Goal: Information Seeking & Learning: Learn about a topic

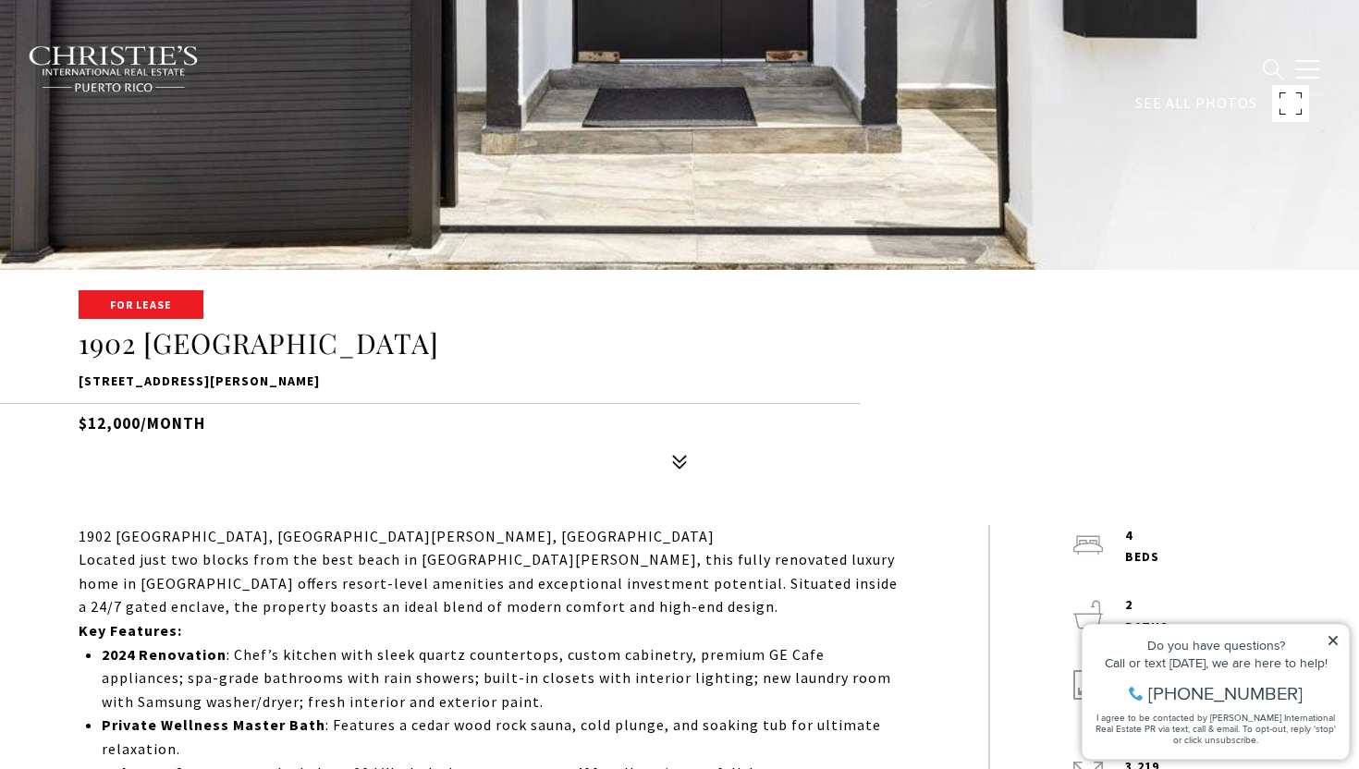
scroll to position [779, 0]
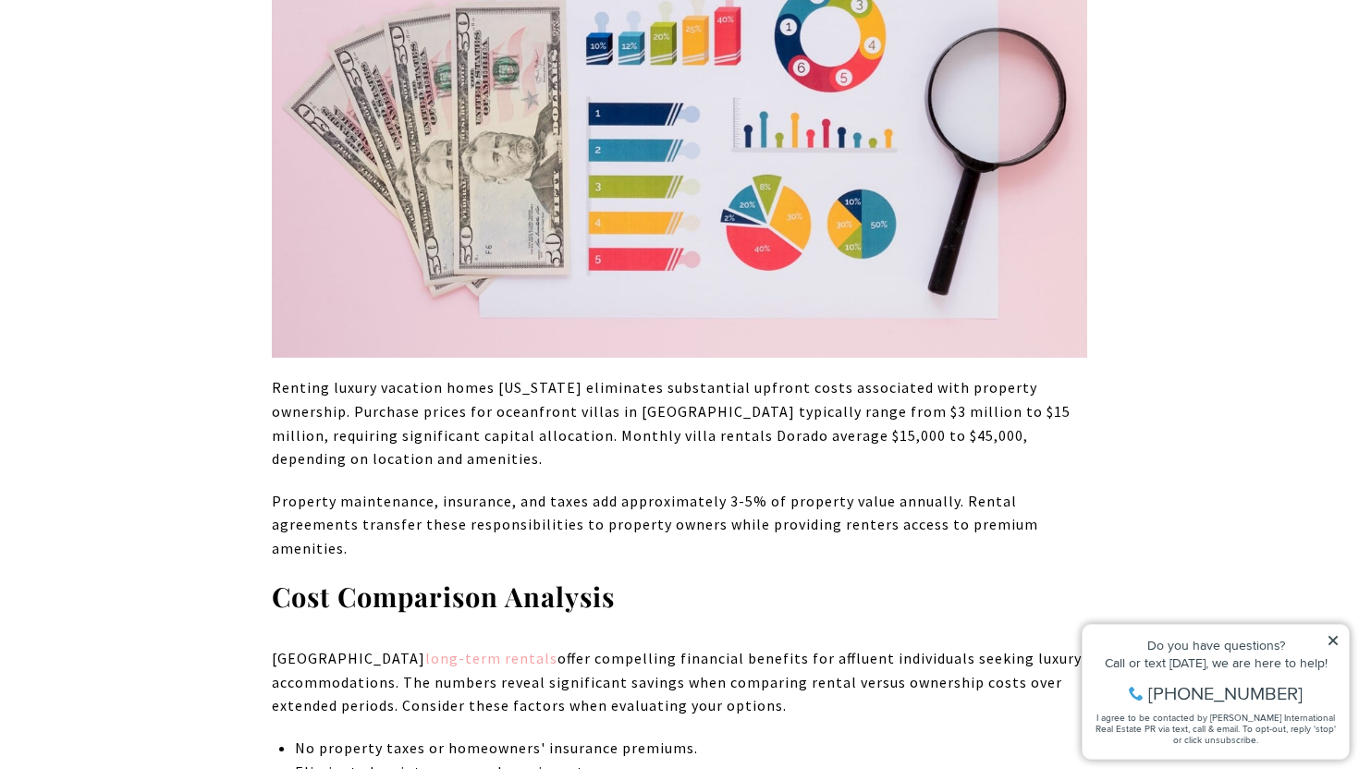
scroll to position [1254, 0]
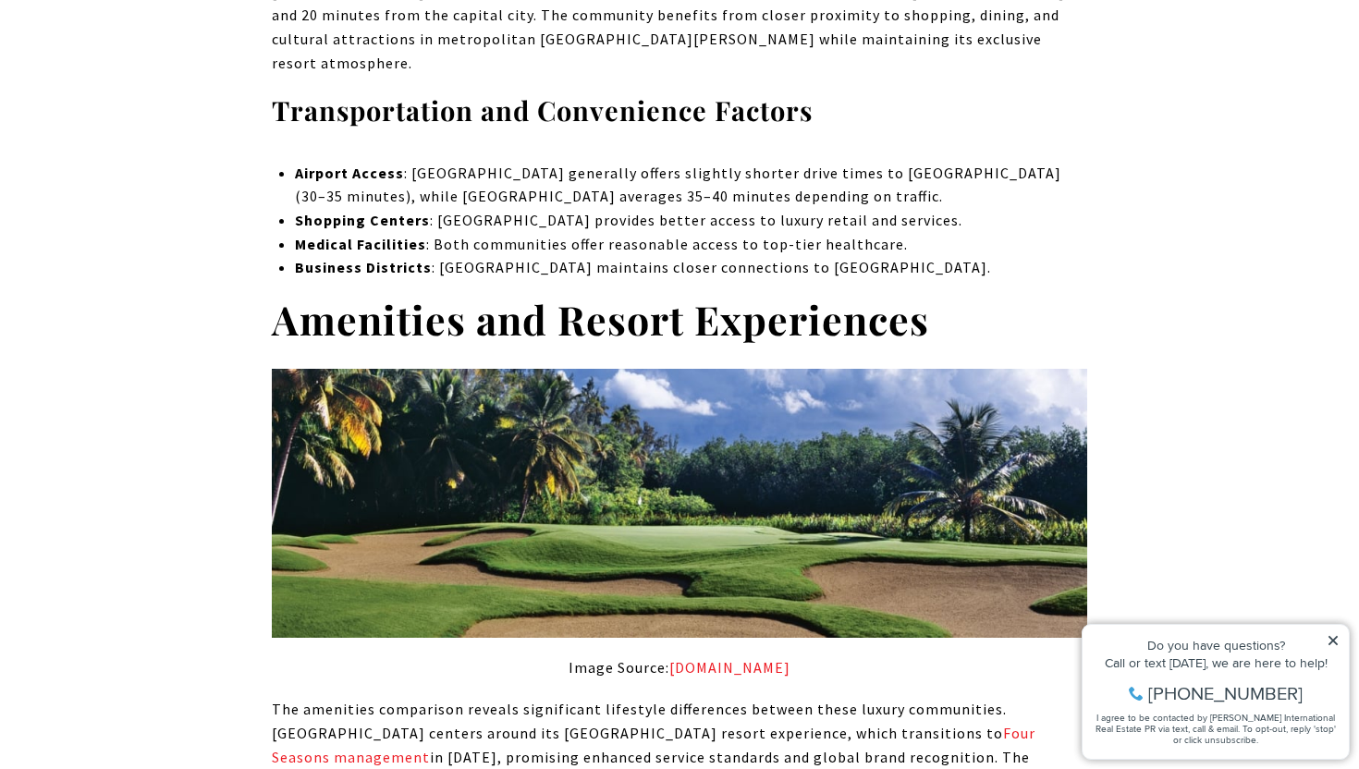
scroll to position [2195, 0]
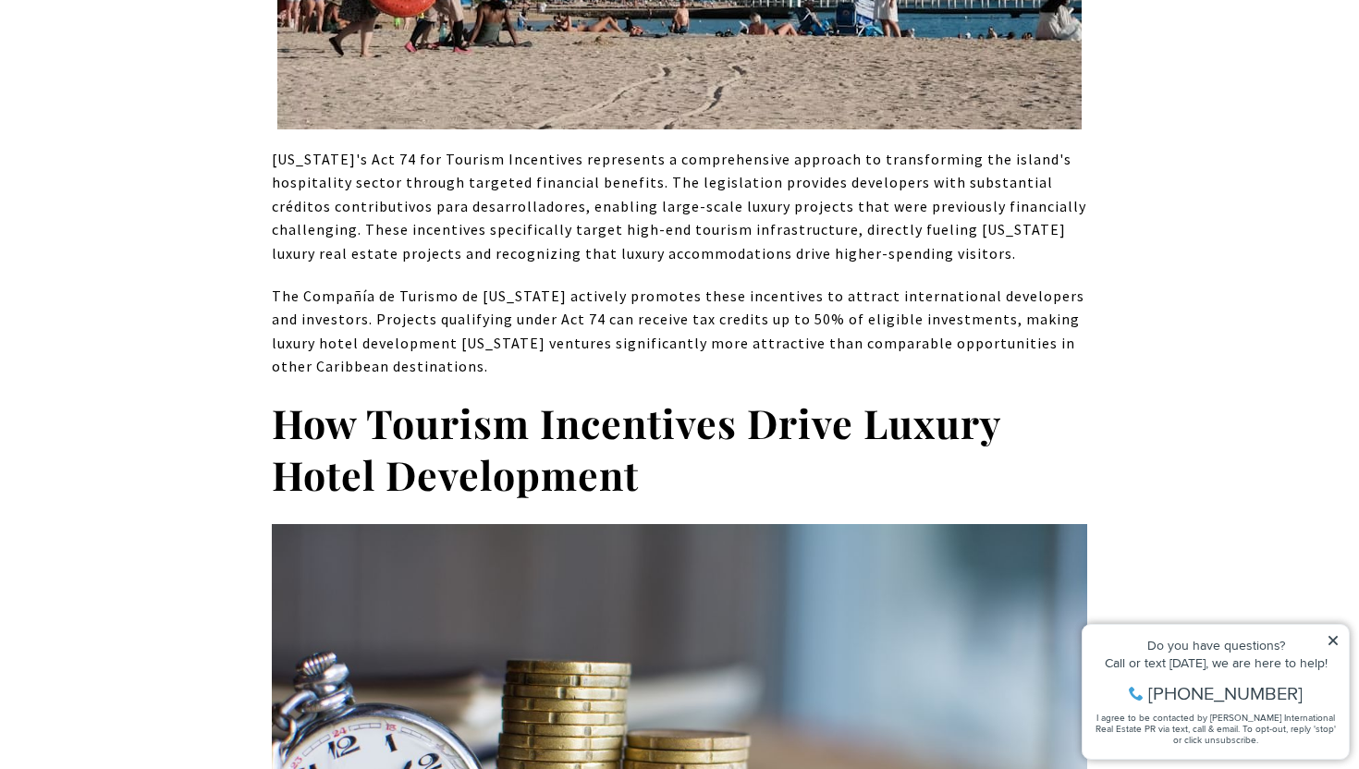
scroll to position [1855, 0]
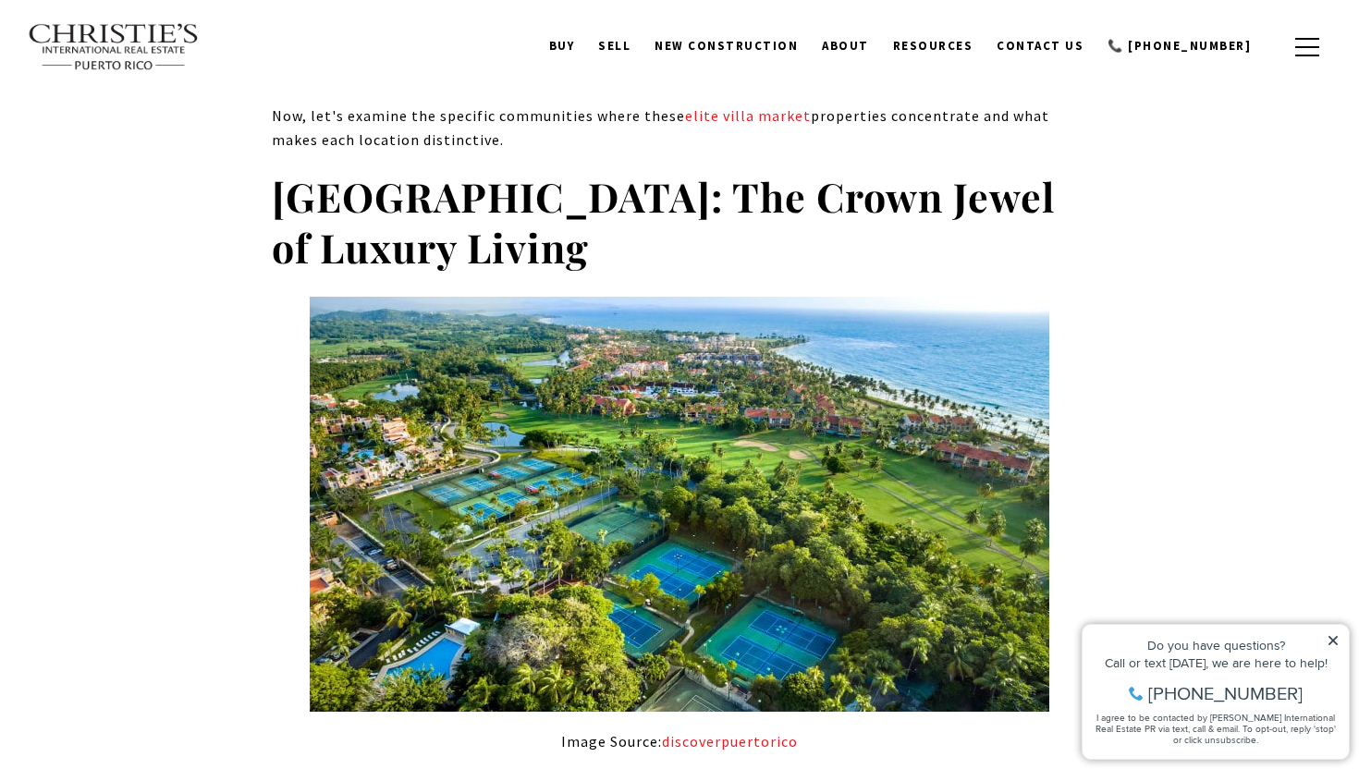
scroll to position [2572, 0]
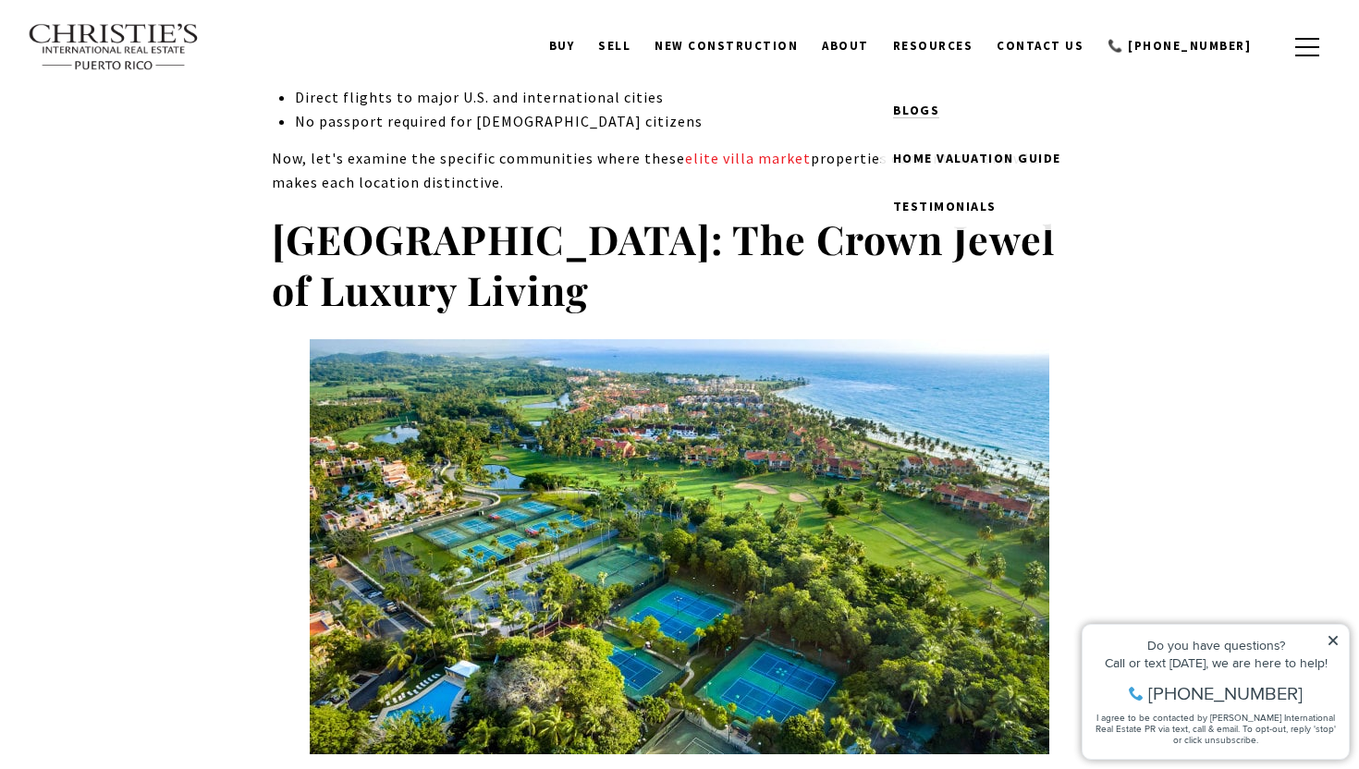
click at [940, 102] on span "Blogs" at bounding box center [916, 110] width 47 height 17
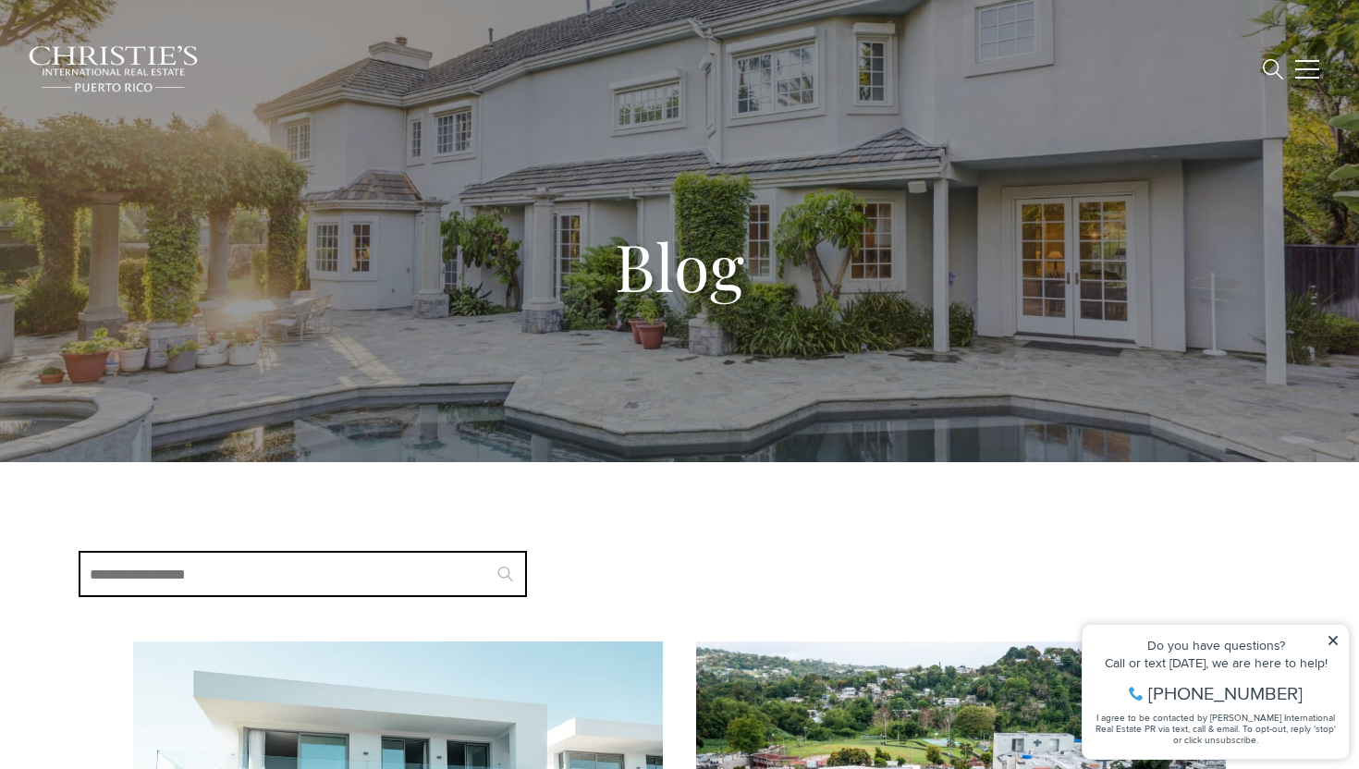
click at [347, 575] on input "Search Blogs" at bounding box center [303, 574] width 448 height 46
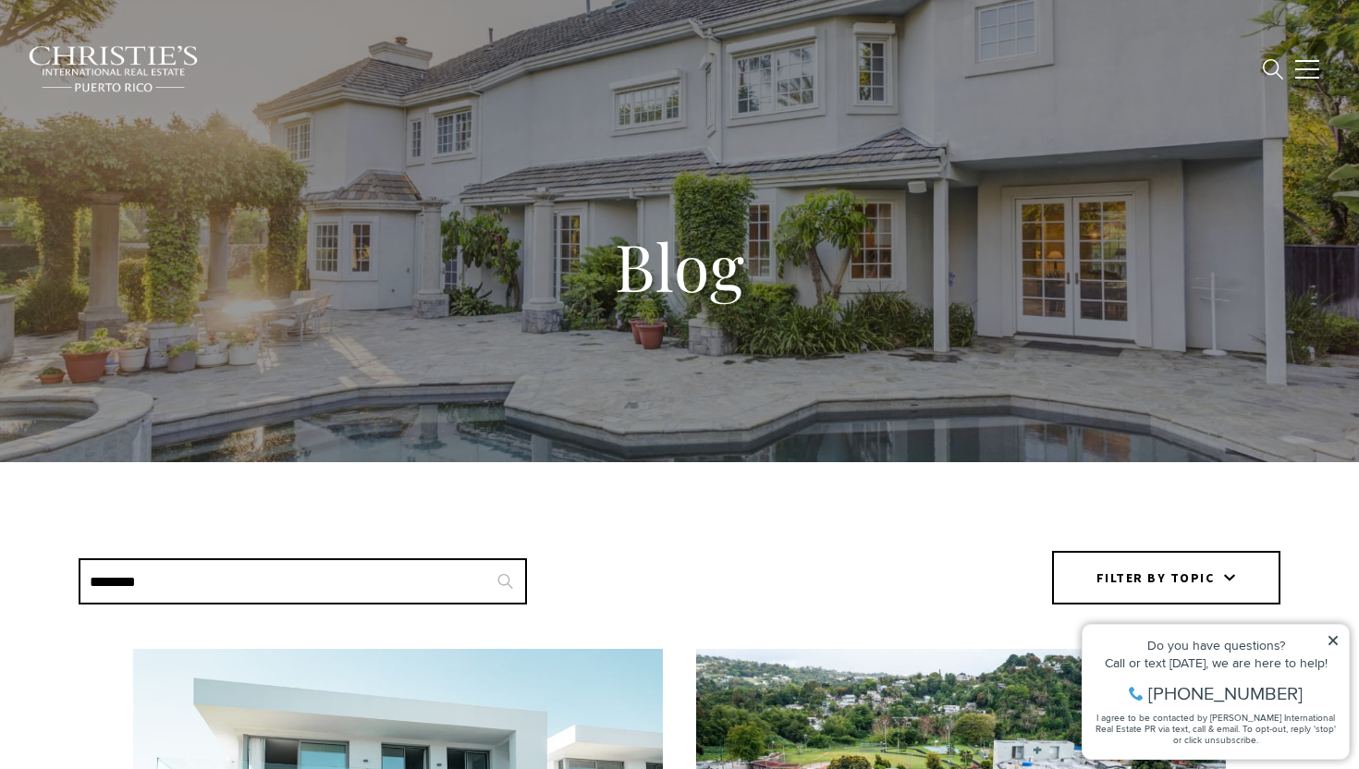
type input "********"
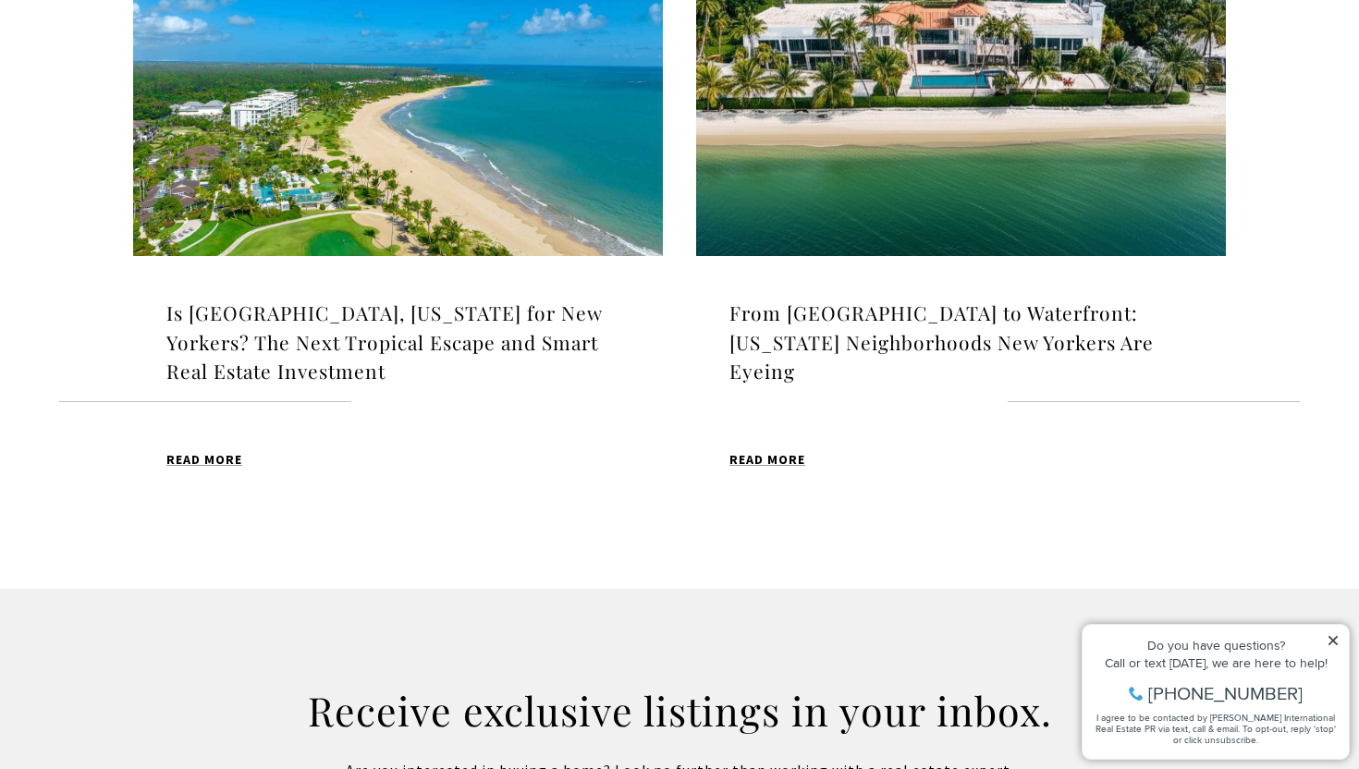
scroll to position [613, 0]
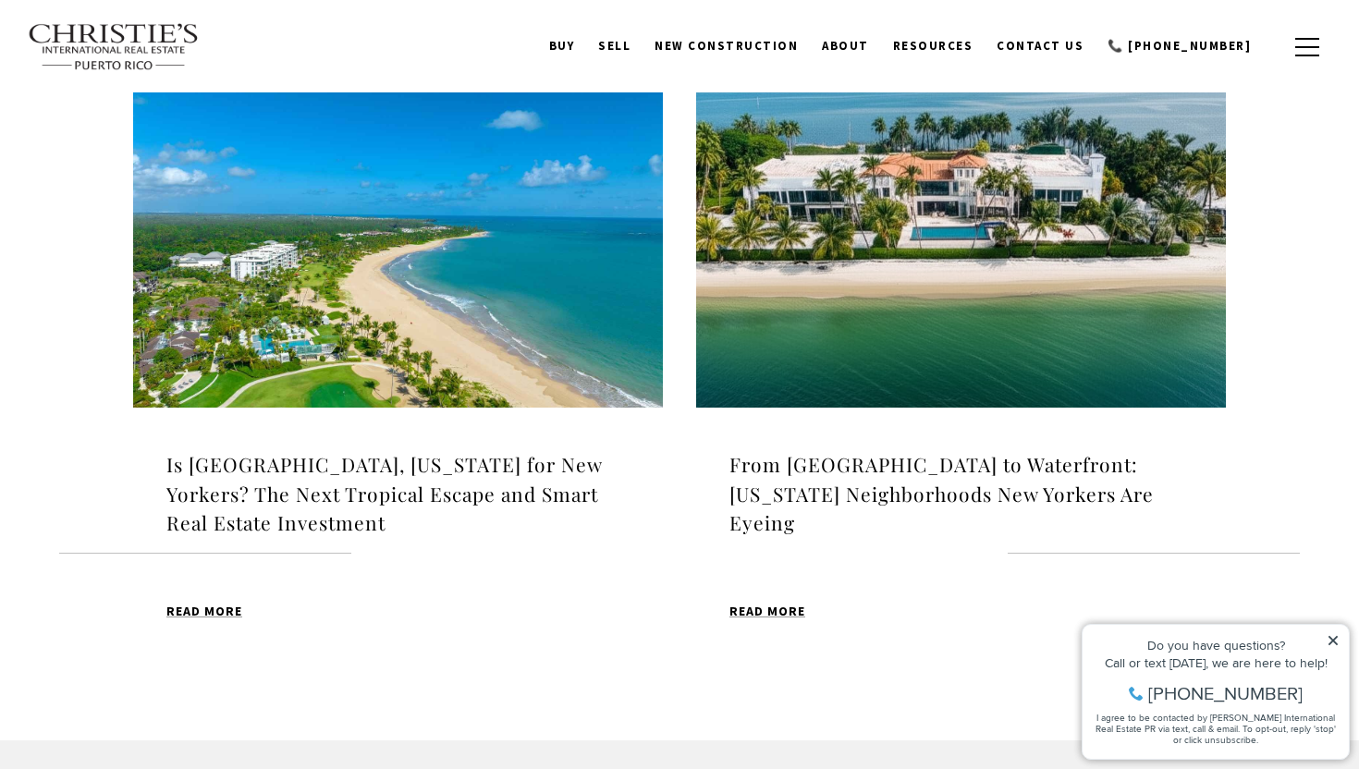
click at [857, 261] on img at bounding box center [961, 222] width 530 height 372
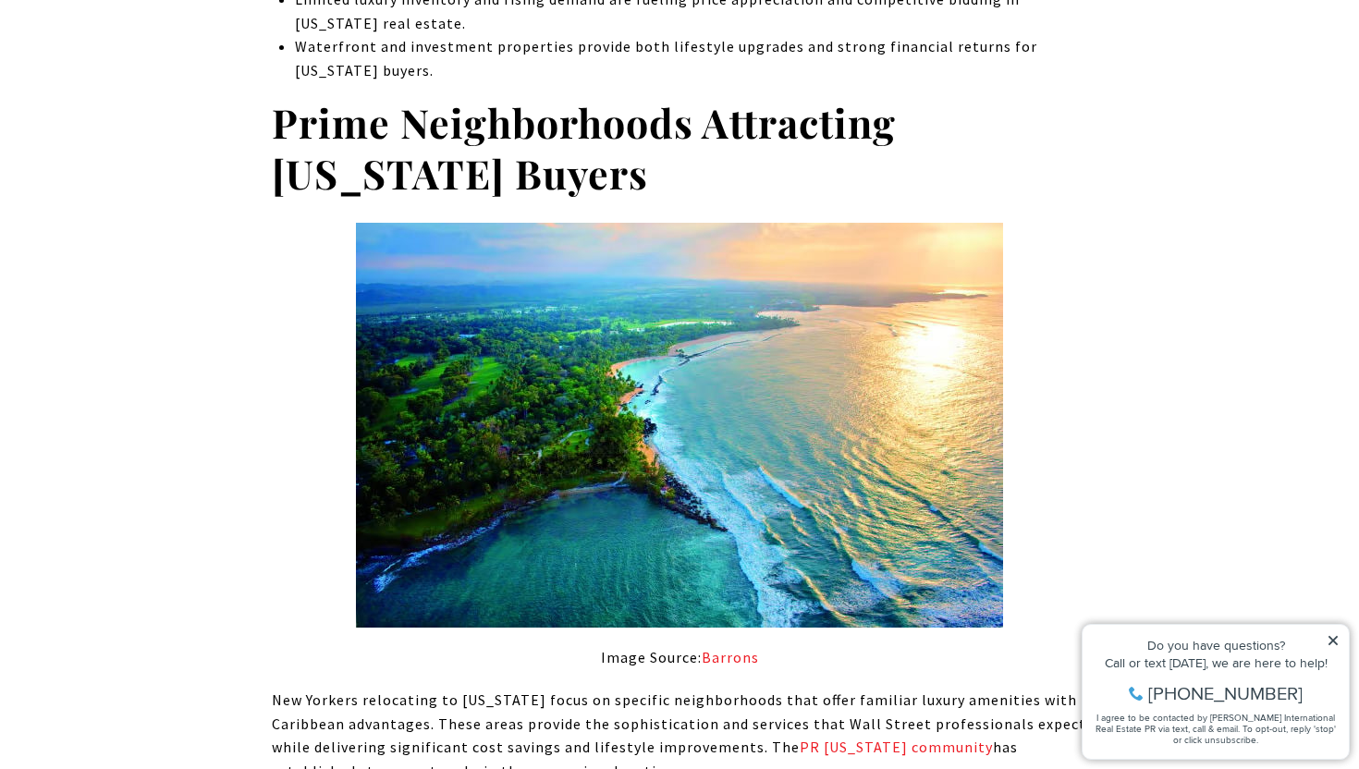
scroll to position [1250, 0]
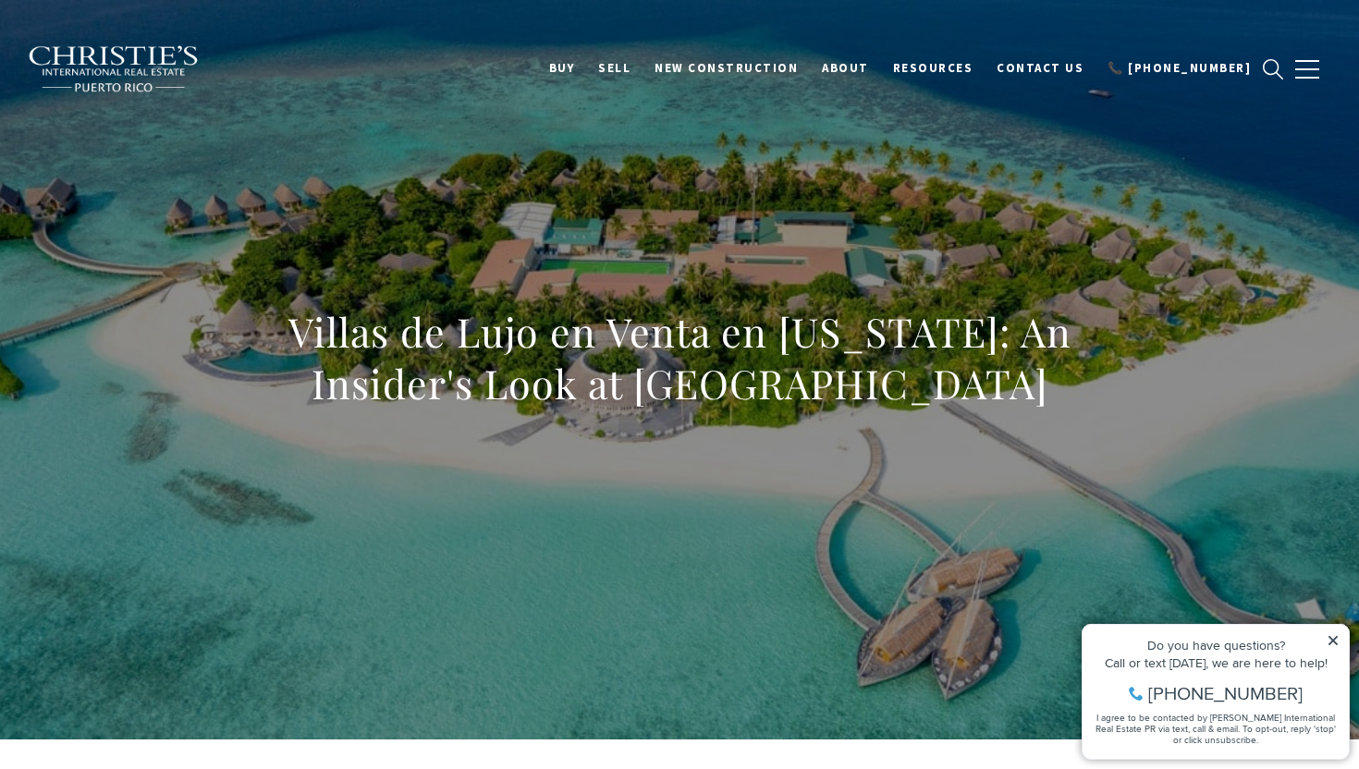
click at [600, 347] on h1 "Villas de Lujo en Venta en Puerto Rico: An Insider's Look at Elite Oceanfront E…" at bounding box center [679, 358] width 815 height 104
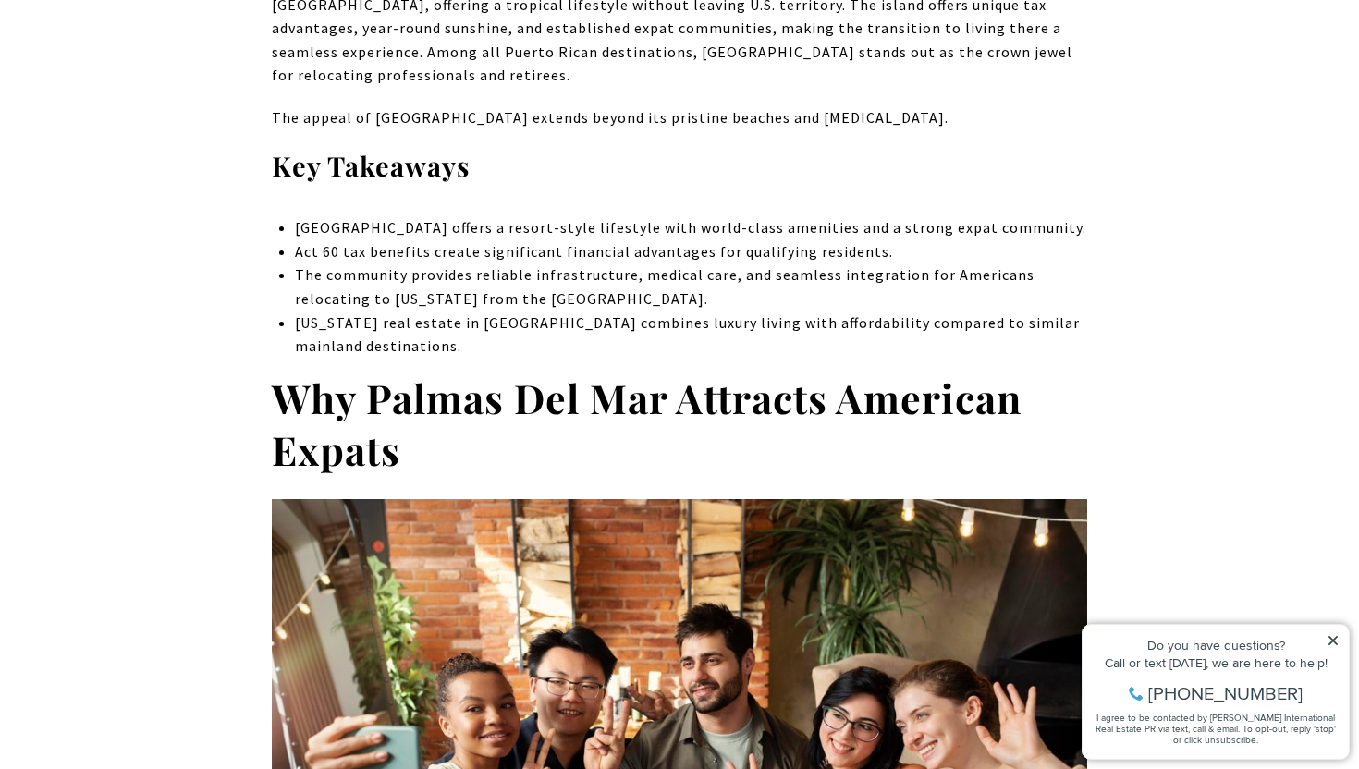
scroll to position [968, 0]
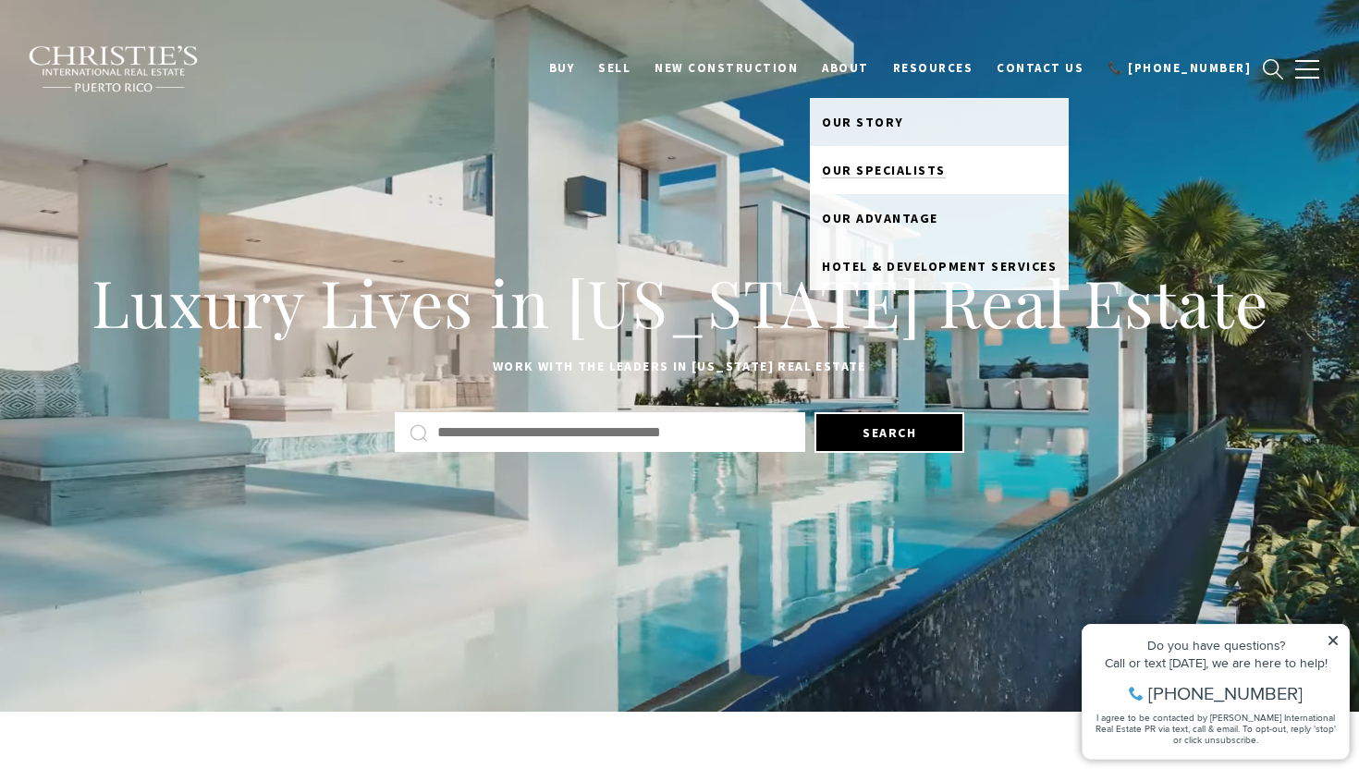
click at [906, 173] on span "Our Specialists" at bounding box center [884, 170] width 124 height 17
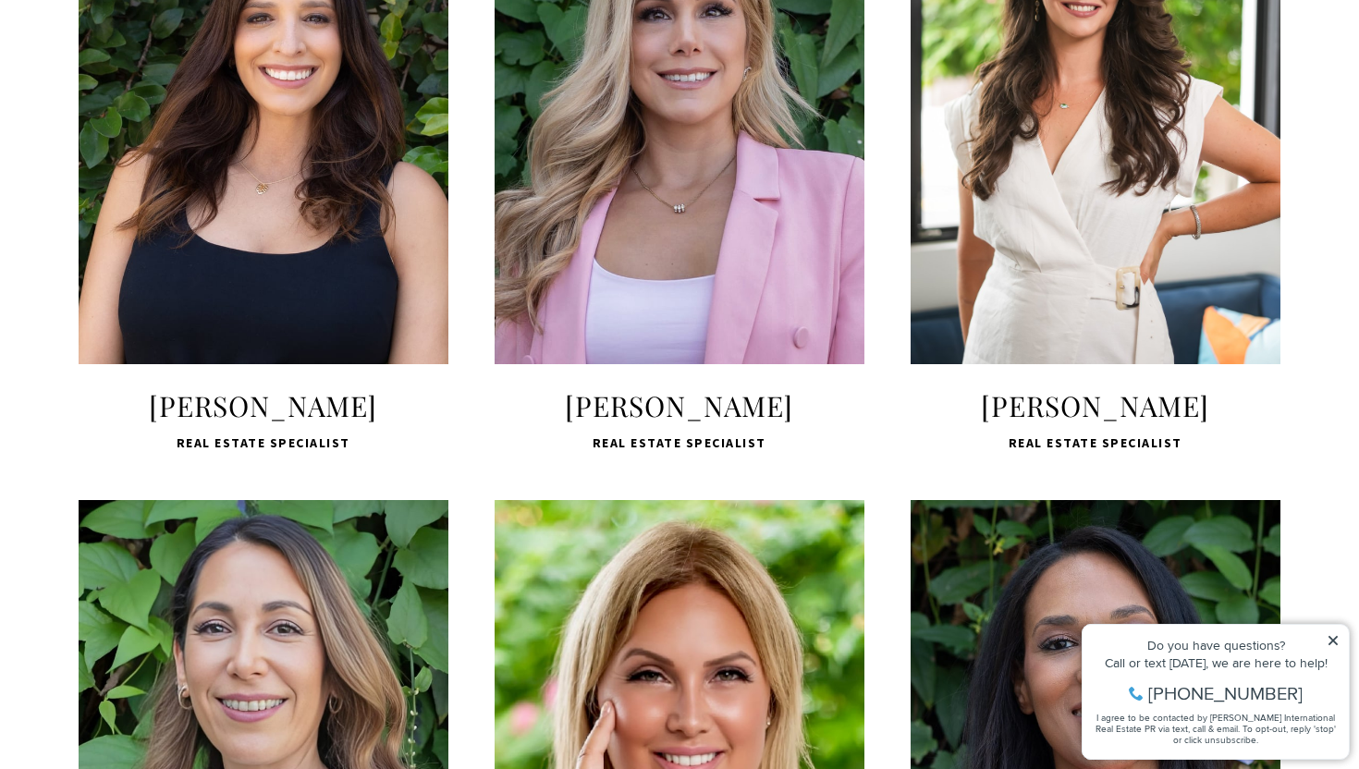
scroll to position [1461, 0]
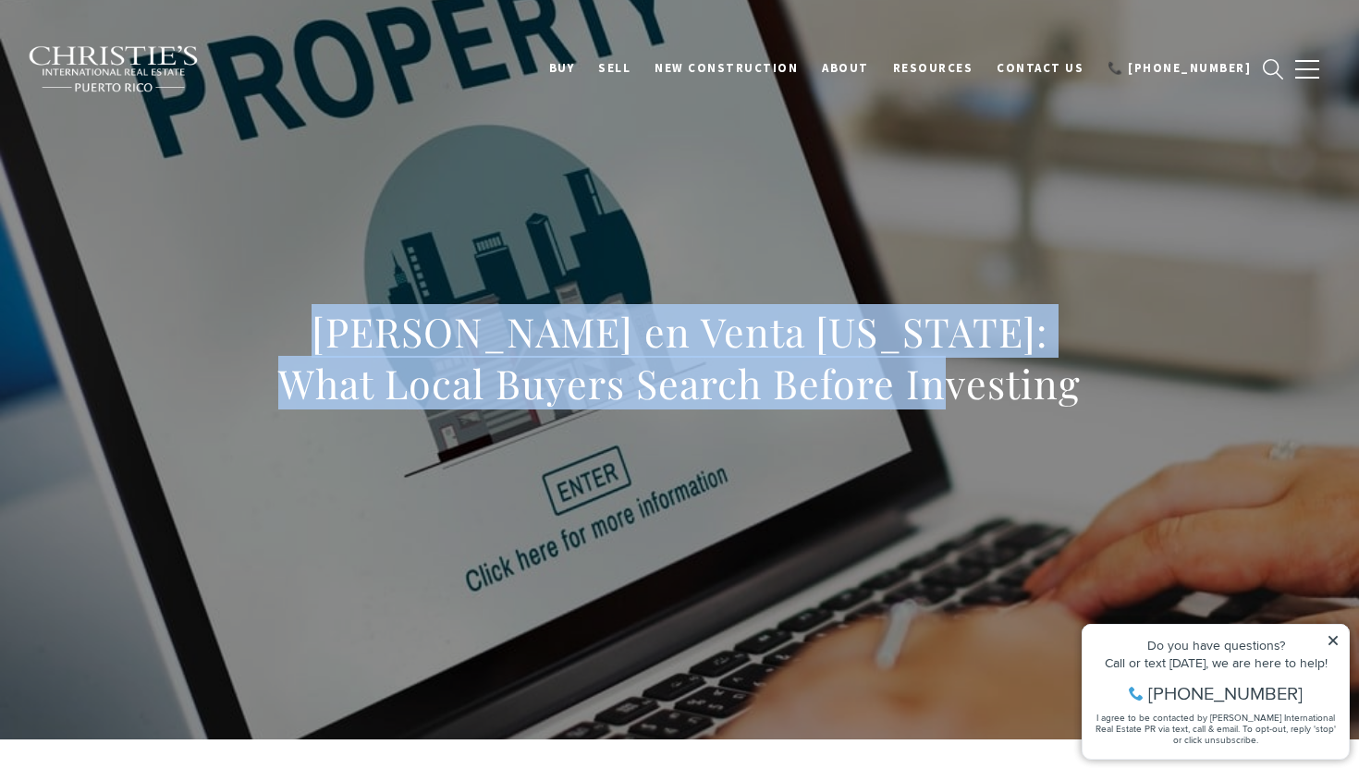
drag, startPoint x: 998, startPoint y: 415, endPoint x: 312, endPoint y: 328, distance: 691.4
click at [312, 328] on div "Casas en Venta Puerto Rico: What Local Buyers Search Before Investing" at bounding box center [679, 370] width 815 height 128
copy h1 "Casas en Venta Puerto Rico: What Local Buyers Search Before Investing"
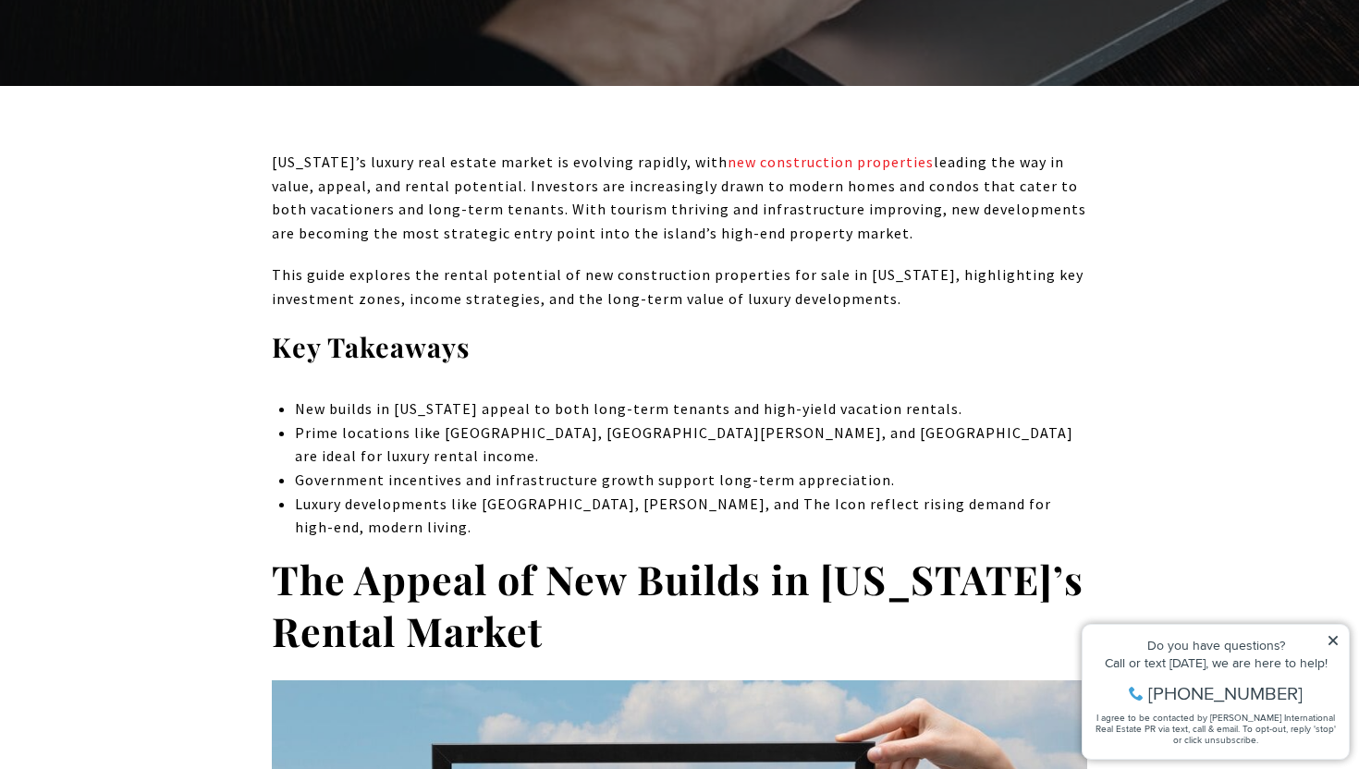
scroll to position [709, 0]
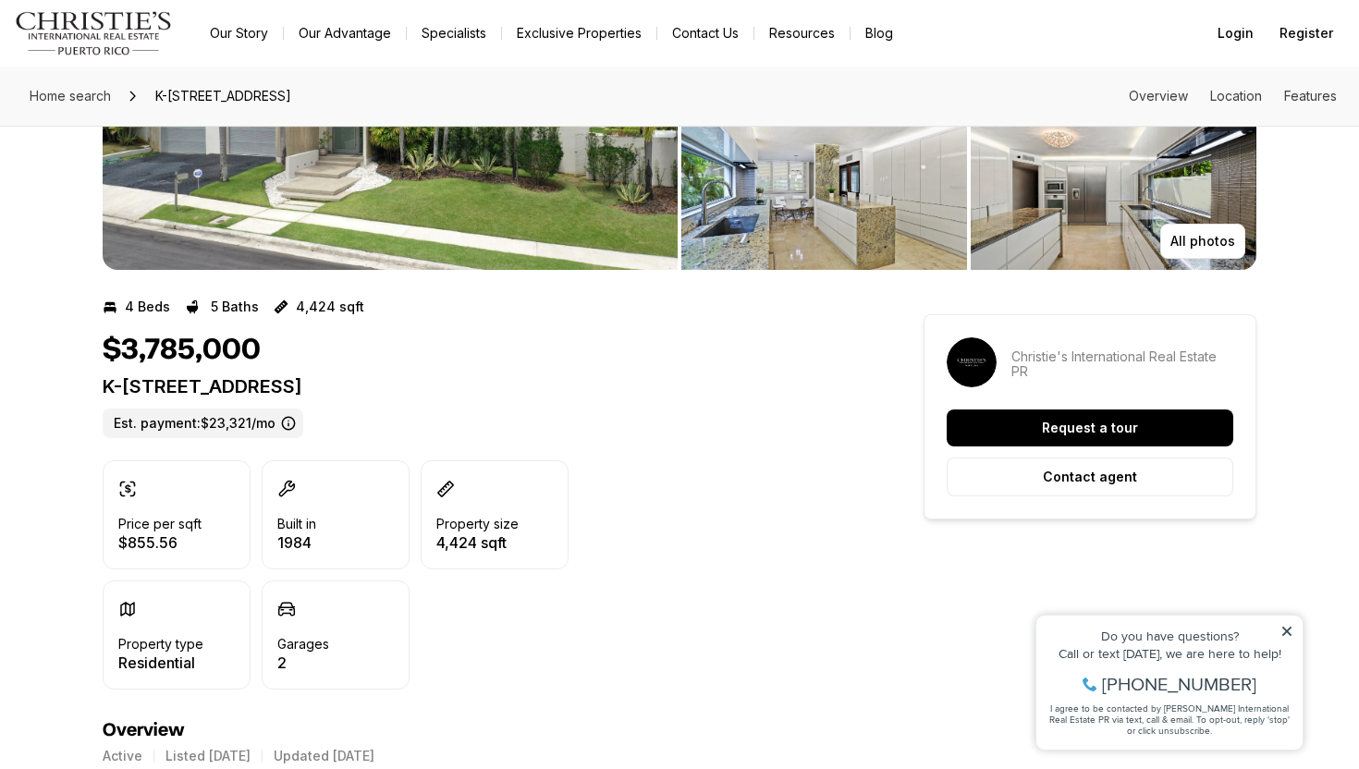
scroll to position [220, 0]
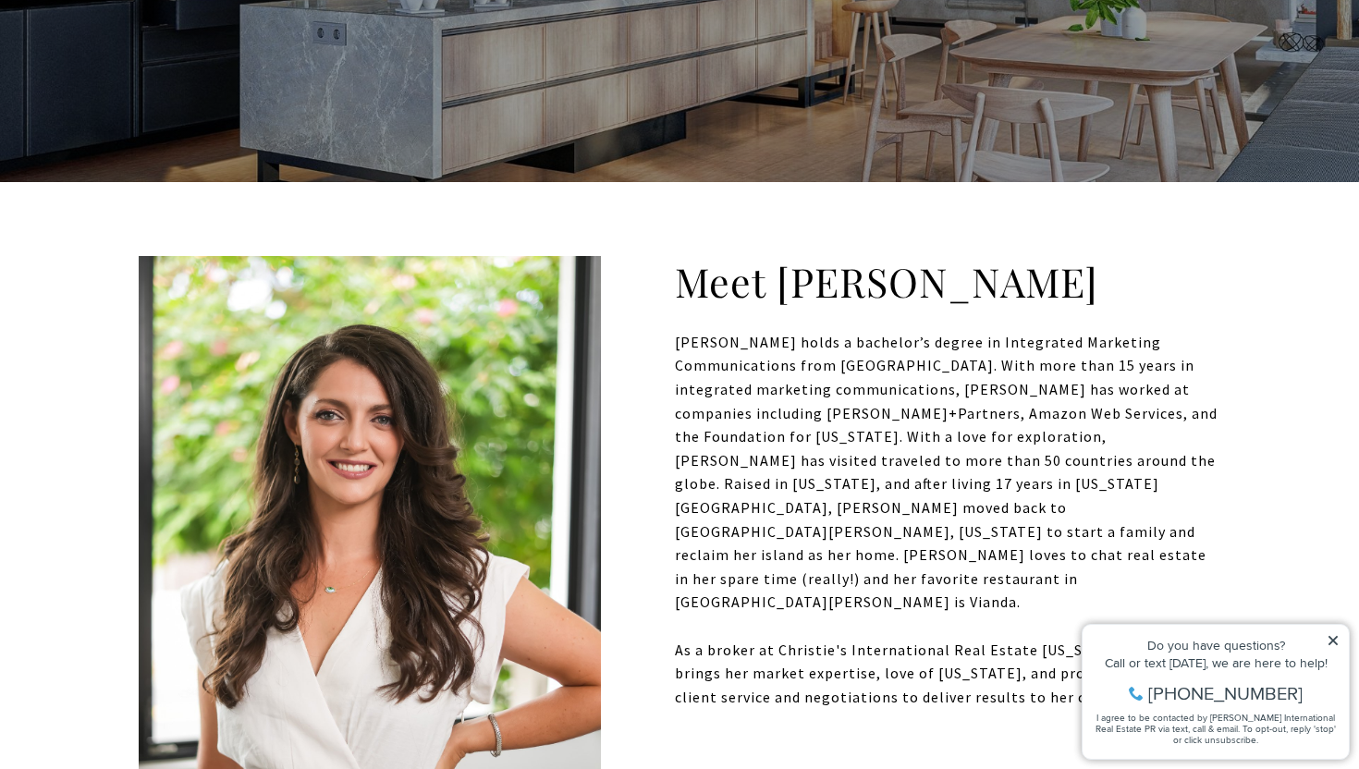
scroll to position [414, 0]
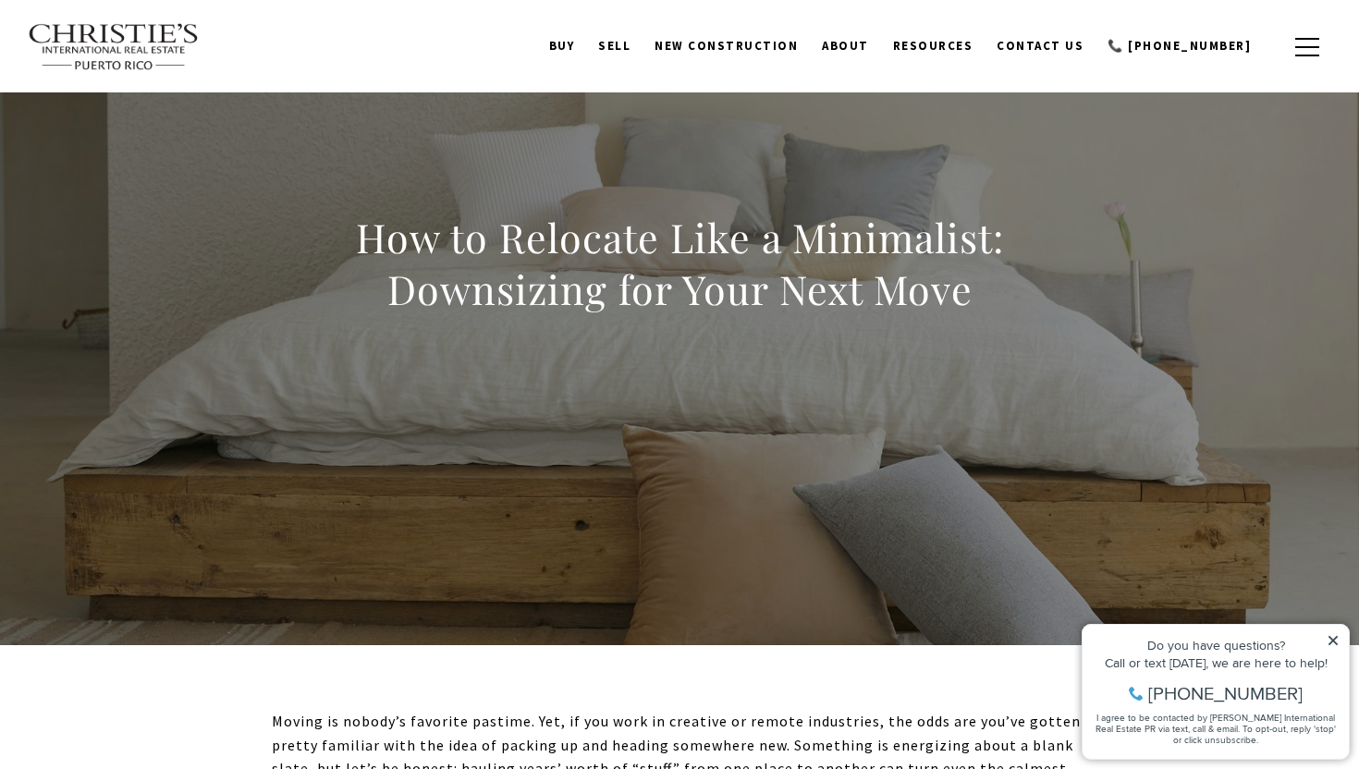
scroll to position [99, 0]
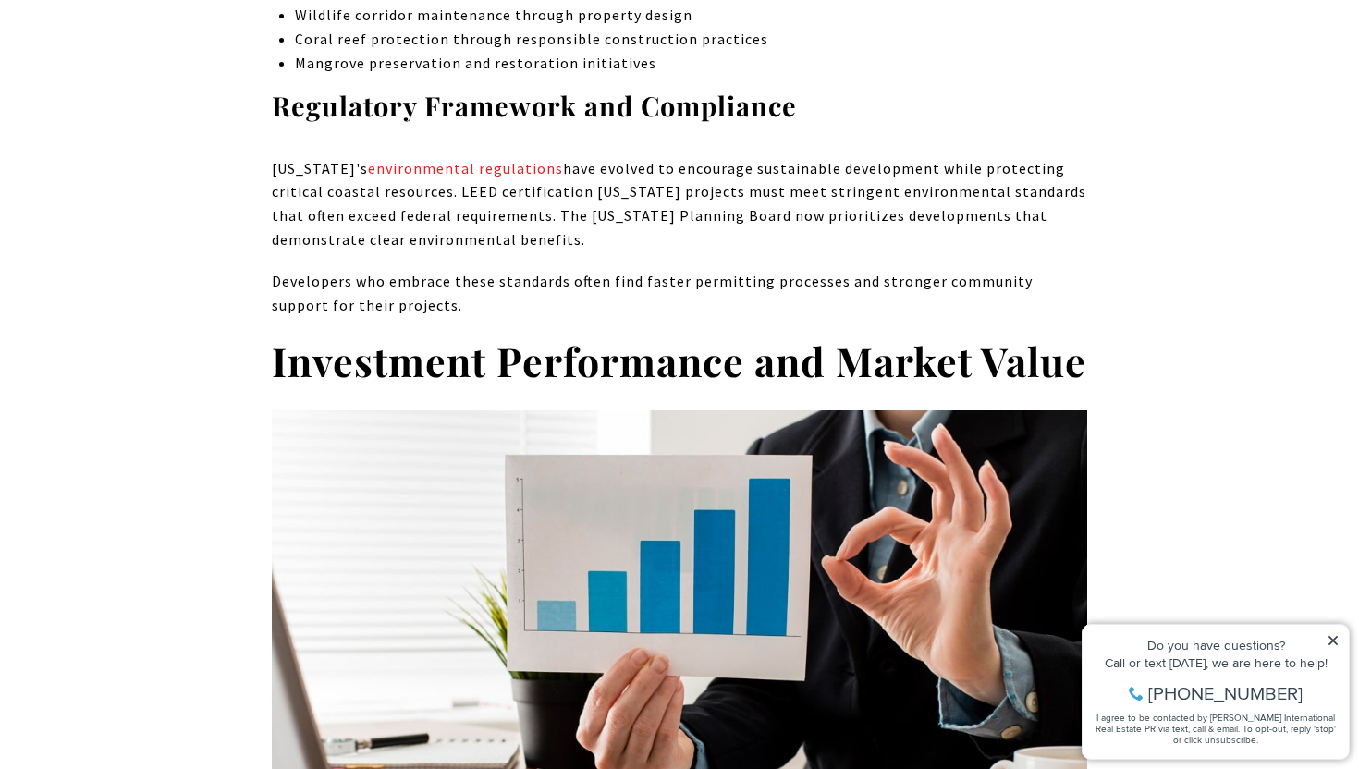
scroll to position [5618, 0]
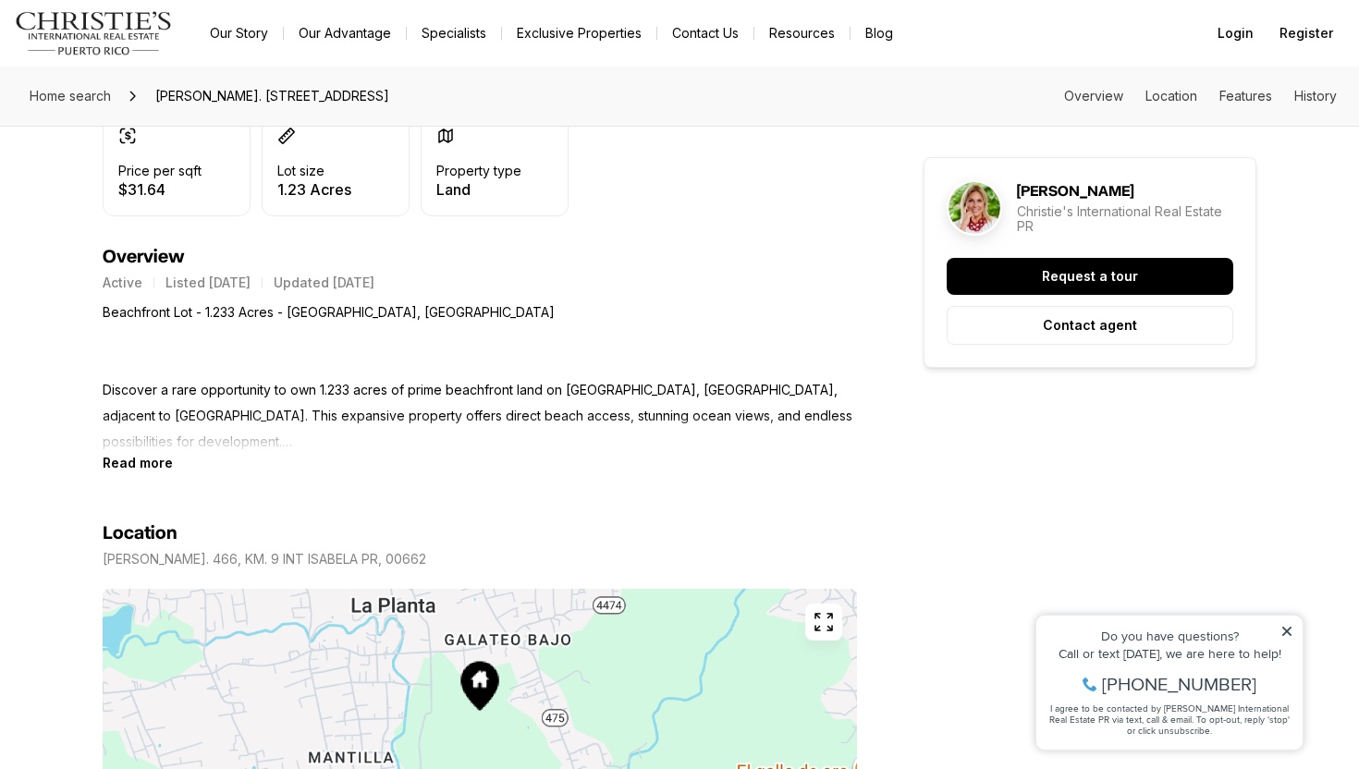
scroll to position [568, 0]
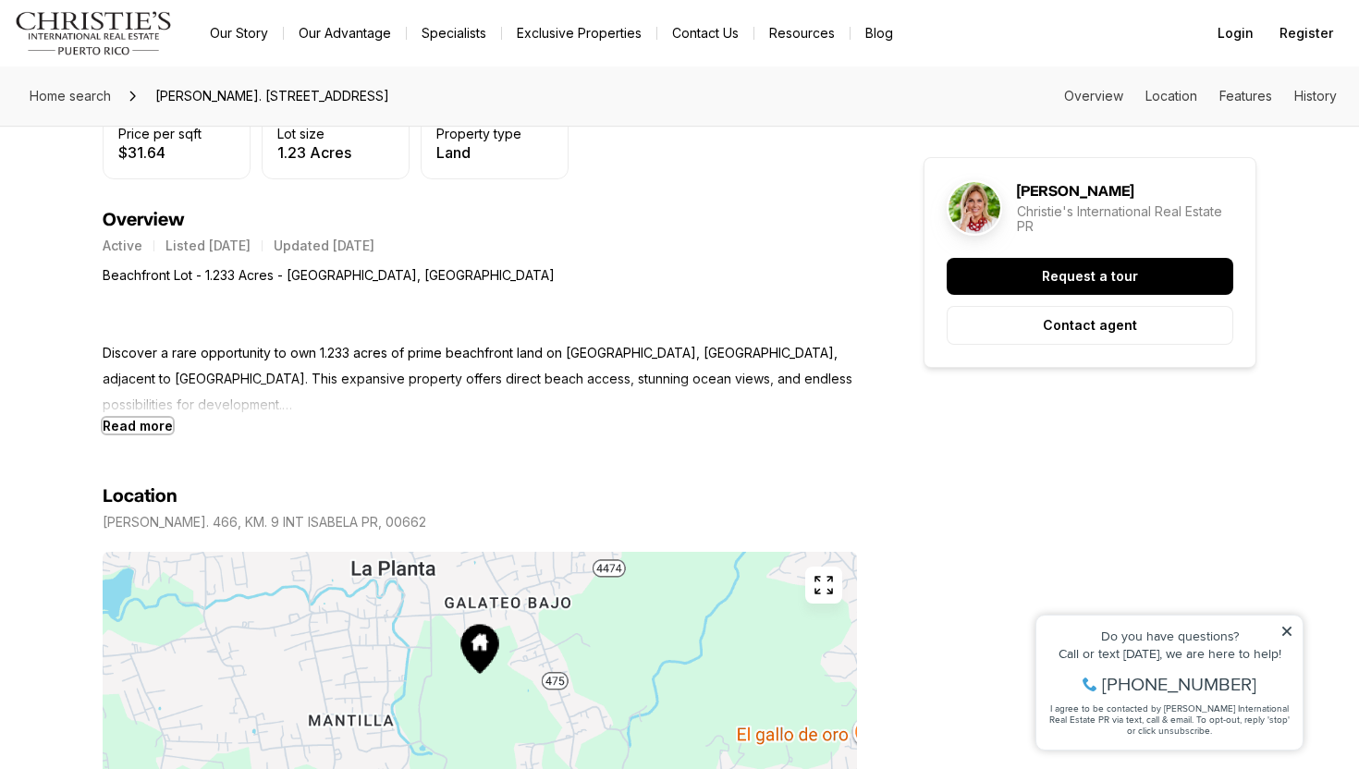
click at [153, 425] on b "Read more" at bounding box center [138, 426] width 70 height 16
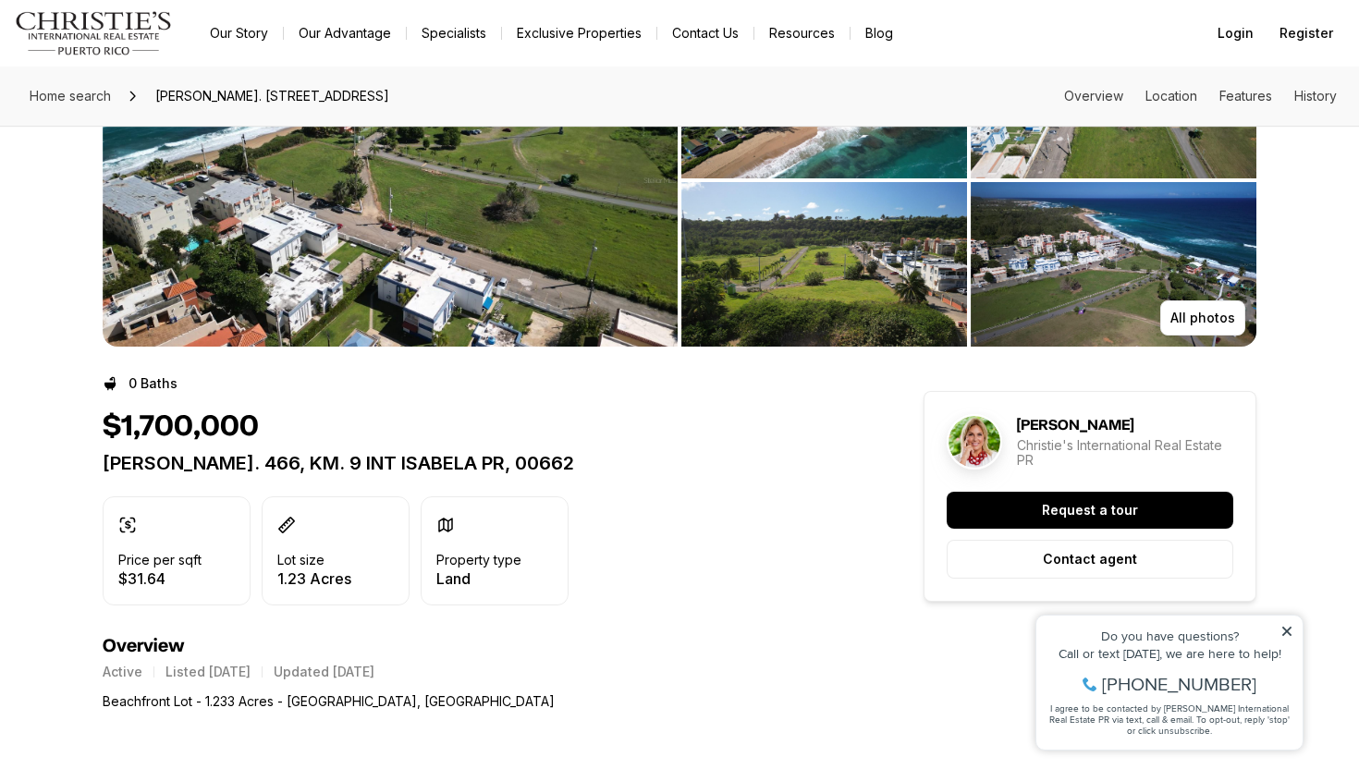
scroll to position [308, 0]
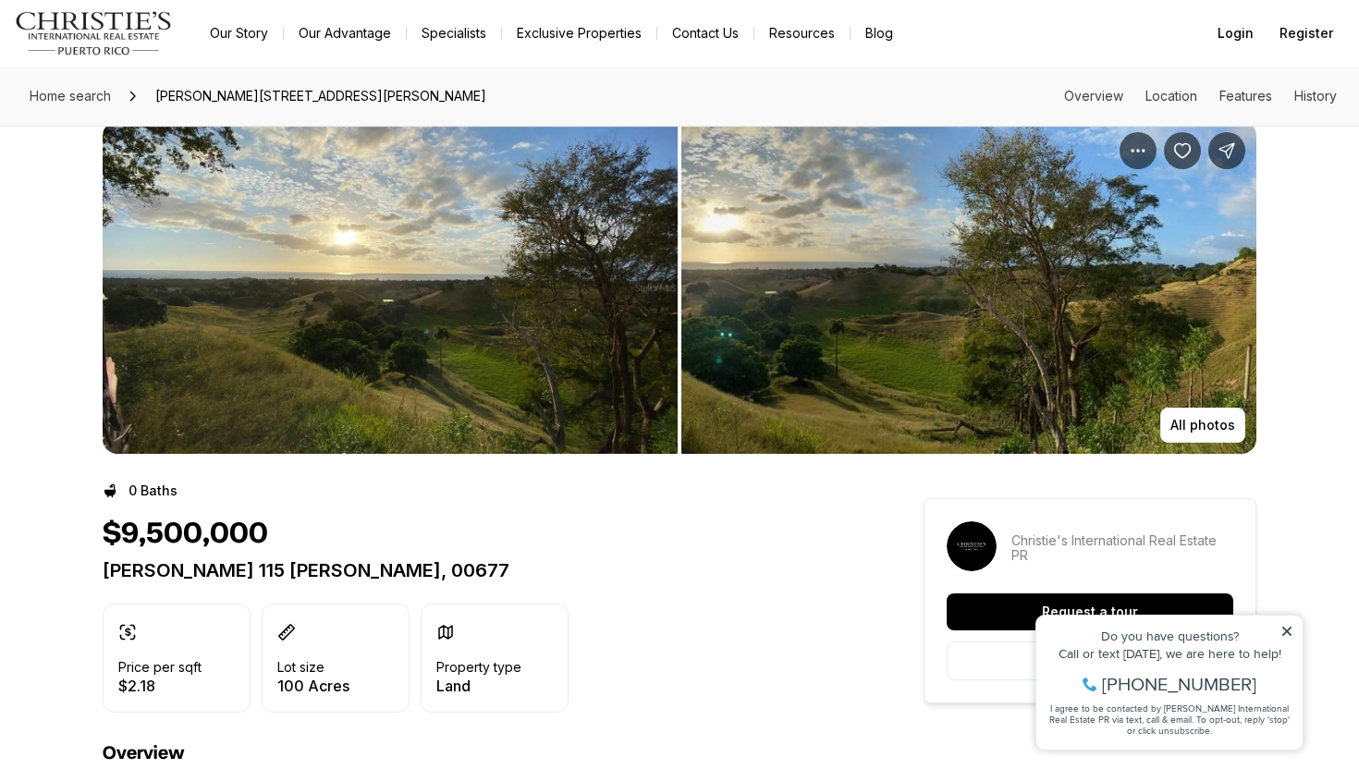
scroll to position [38, 0]
